Goal: Task Accomplishment & Management: Use online tool/utility

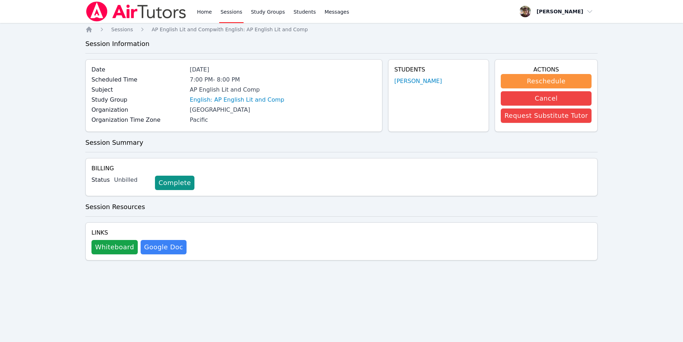
click at [135, 9] on img at bounding box center [136, 11] width 102 height 20
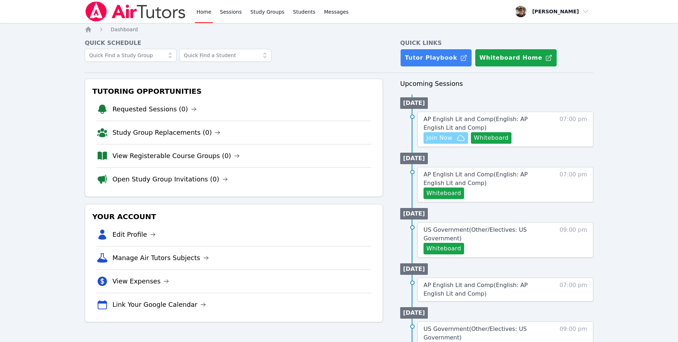
click at [437, 138] on span "Join Now" at bounding box center [439, 137] width 26 height 9
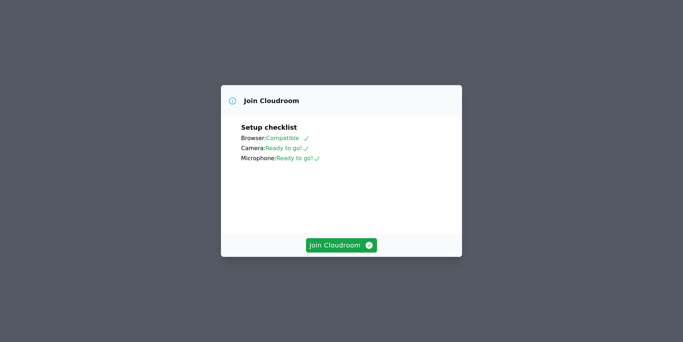
click at [455, 15] on div "Join Cloudroom Setup checklist Browser: Compatible Camera: Ready to go! Microph…" at bounding box center [341, 171] width 683 height 342
click at [324, 250] on span "Join Cloudroom" at bounding box center [342, 245] width 64 height 10
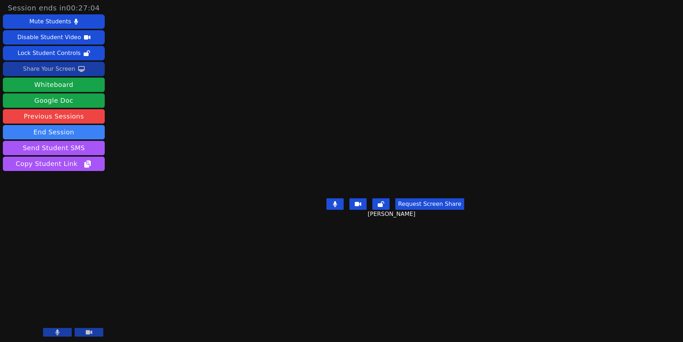
click at [76, 67] on button "Share Your Screen" at bounding box center [54, 69] width 102 height 14
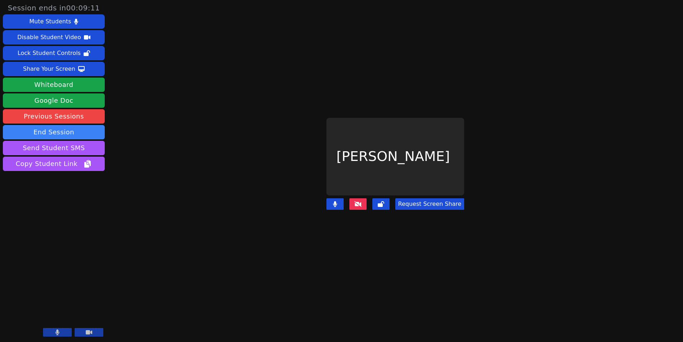
click at [359, 201] on icon at bounding box center [357, 204] width 7 height 6
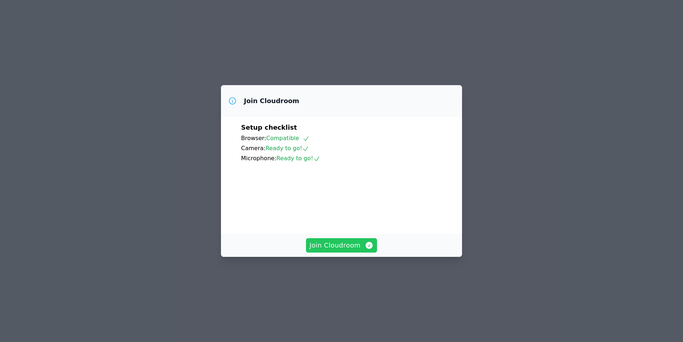
click at [341, 250] on span "Join Cloudroom" at bounding box center [342, 245] width 64 height 10
click at [331, 250] on span "Join Cloudroom" at bounding box center [342, 245] width 64 height 10
click at [328, 250] on span "Join Cloudroom" at bounding box center [342, 245] width 64 height 10
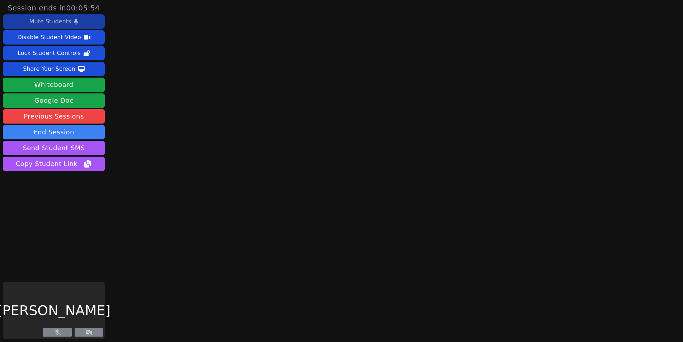
click at [50, 23] on div "Mute Students" at bounding box center [50, 21] width 42 height 11
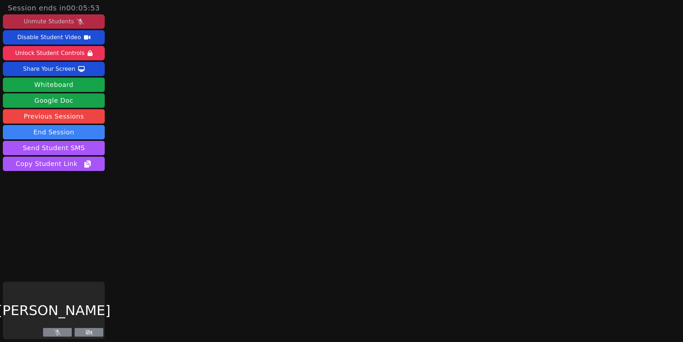
click at [50, 23] on div "Unmute Students" at bounding box center [49, 21] width 50 height 11
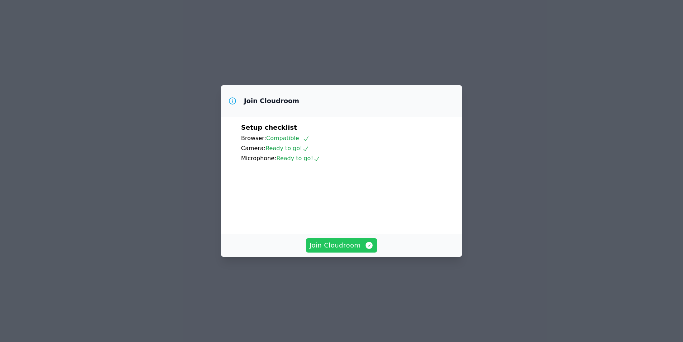
click at [331, 250] on span "Join Cloudroom" at bounding box center [342, 245] width 64 height 10
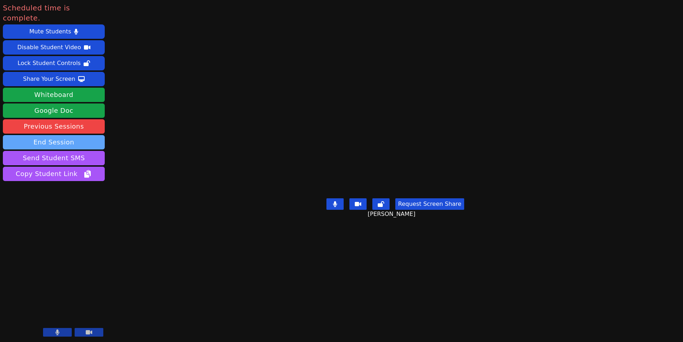
click at [48, 135] on button "End Session" at bounding box center [54, 142] width 102 height 14
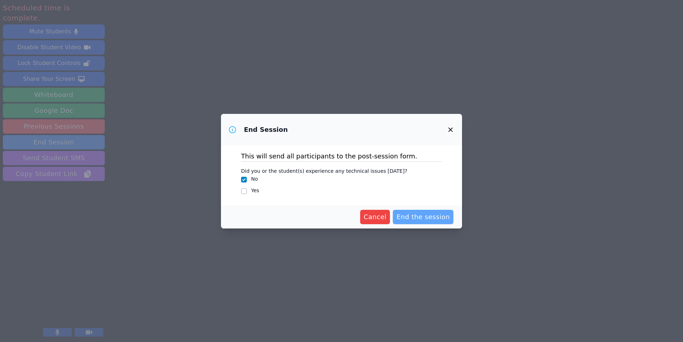
click at [424, 212] on span "End the session" at bounding box center [422, 217] width 53 height 10
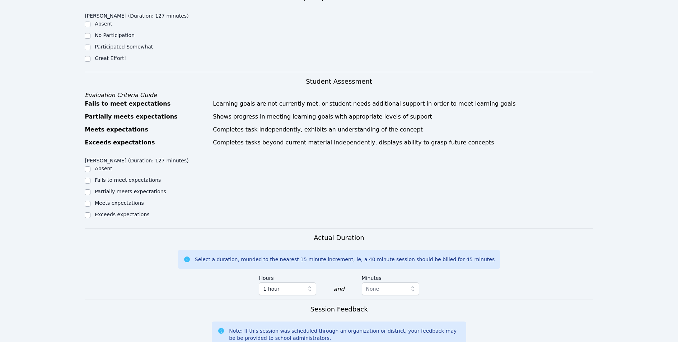
scroll to position [179, 0]
click at [85, 56] on input "Great Effort!" at bounding box center [88, 58] width 6 height 6
checkbox input "true"
click at [88, 213] on input "Exceeds expectations" at bounding box center [88, 214] width 6 height 6
checkbox input "true"
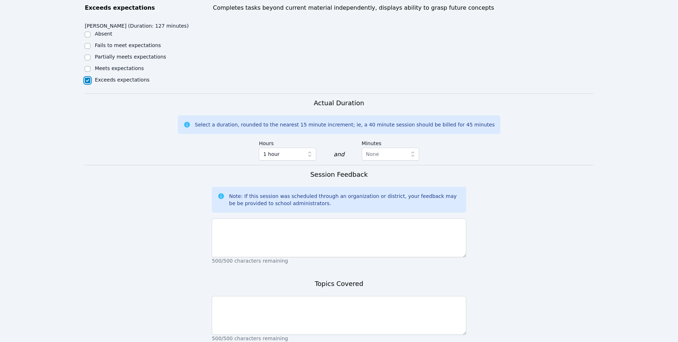
scroll to position [367, 0]
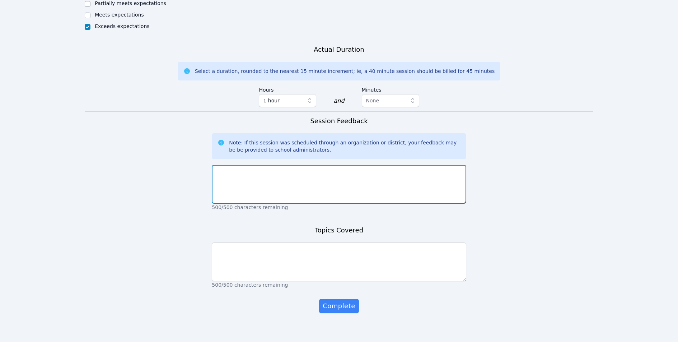
click at [238, 185] on textarea at bounding box center [339, 184] width 254 height 39
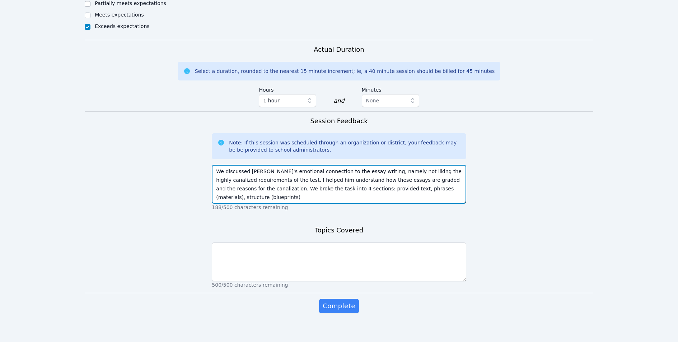
click at [357, 191] on textarea "We discussed Jacob's emotional connection to the essay writing, namely not liki…" at bounding box center [339, 184] width 254 height 39
click at [376, 188] on textarea "We discussed Jacob's emotional connection to the essay writing, namely not liki…" at bounding box center [339, 184] width 254 height 39
type textarea "We discussed Jacob's emotional connection to the essay writing, namely not liki…"
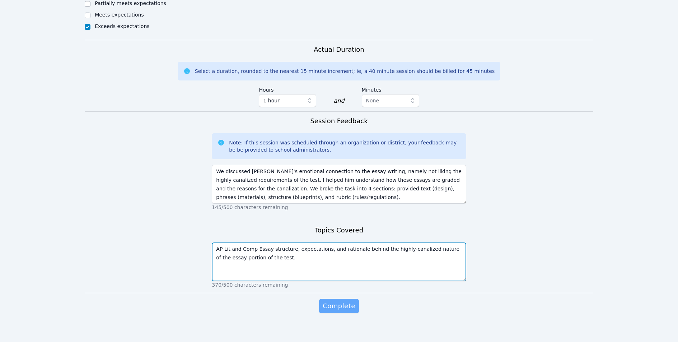
type textarea "AP Lit and Comp Essay structure, expectations, and rationale behind the highly-…"
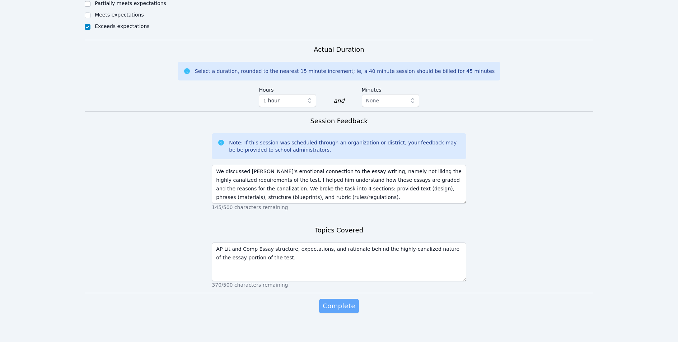
click at [339, 310] on span "Complete" at bounding box center [339, 306] width 32 height 10
